Goal: Find specific page/section: Find specific page/section

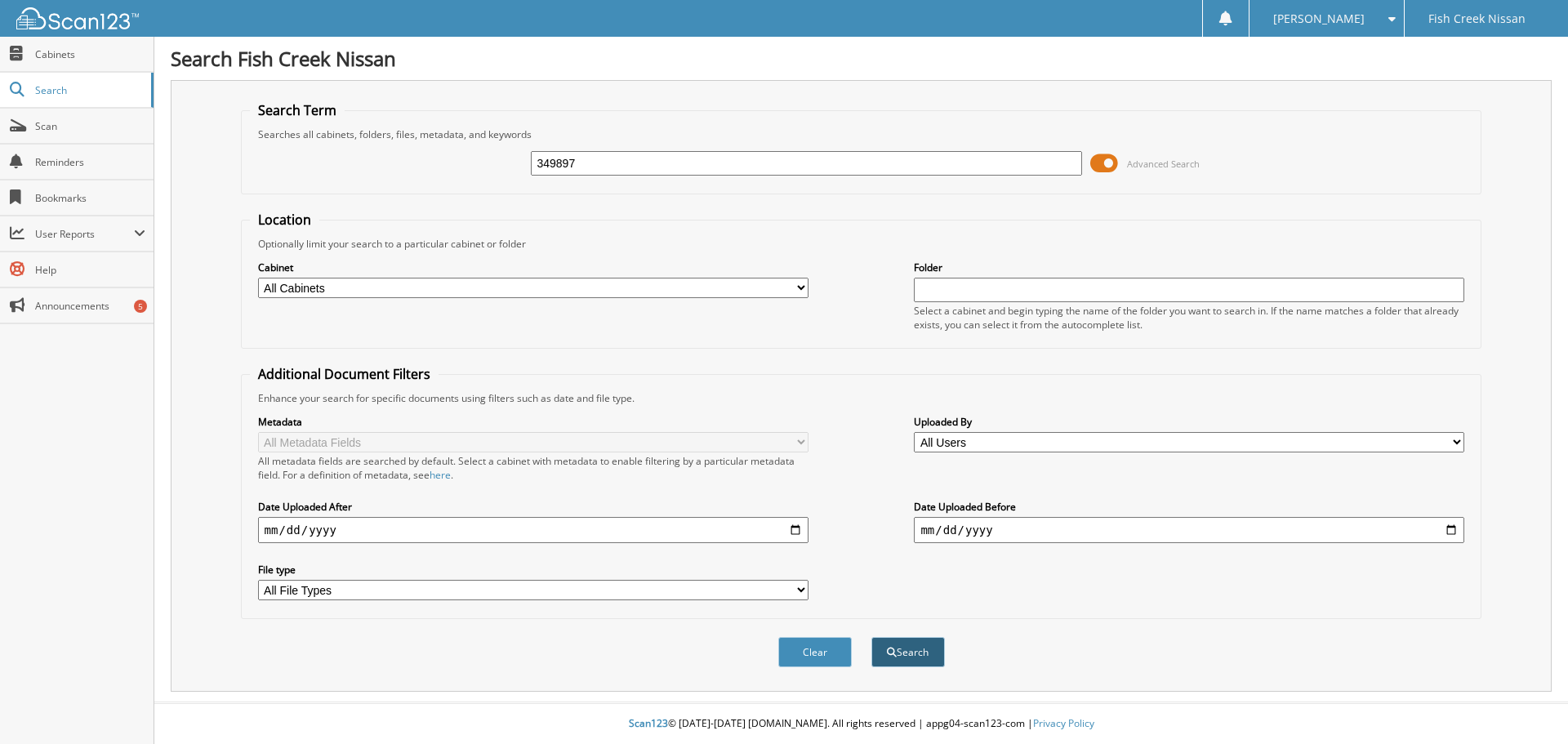
type input "349897"
click at [904, 660] on button "Search" at bounding box center [908, 652] width 74 height 30
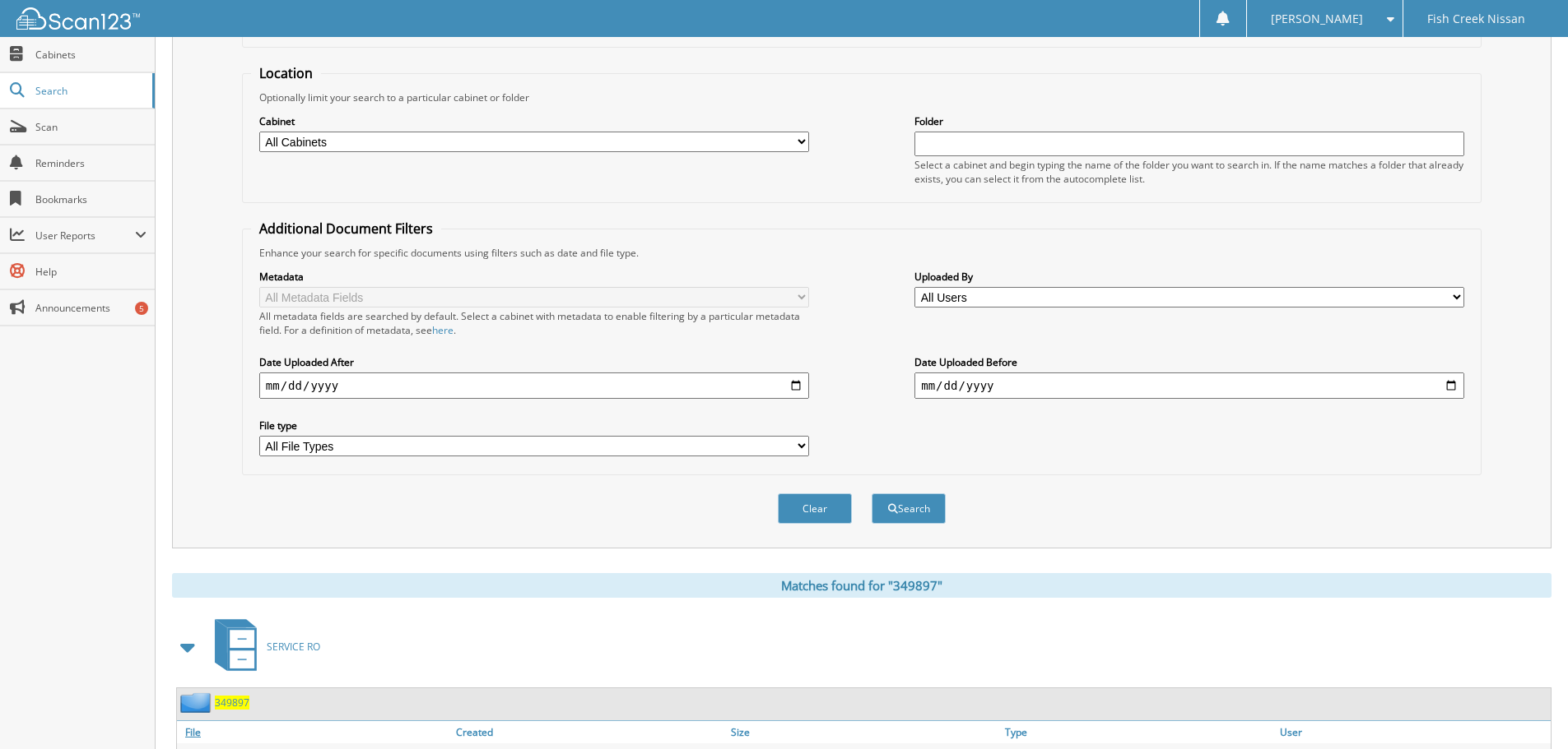
scroll to position [234, 0]
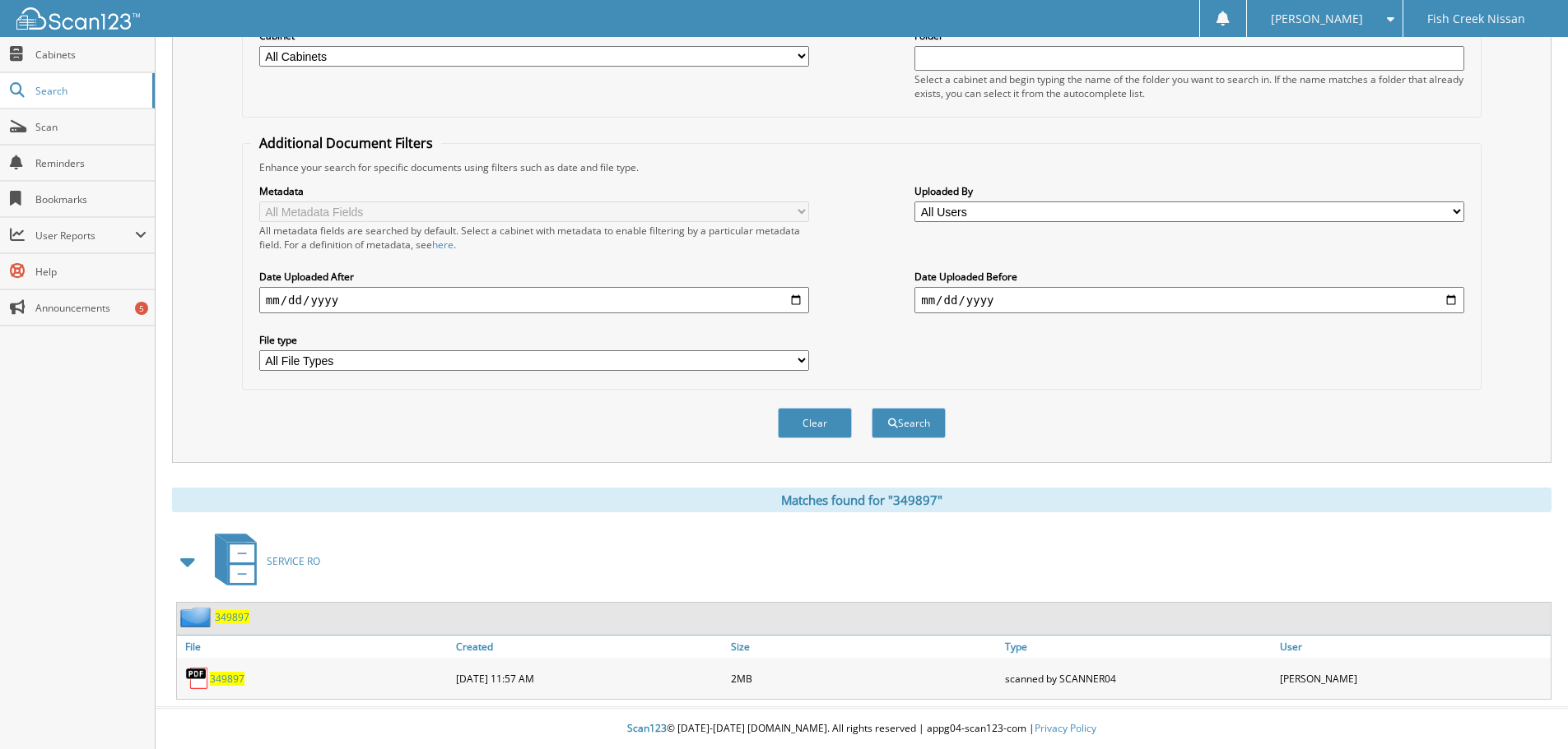
click at [231, 676] on span "349897" at bounding box center [227, 679] width 35 height 14
